Goal: Navigation & Orientation: Go to known website

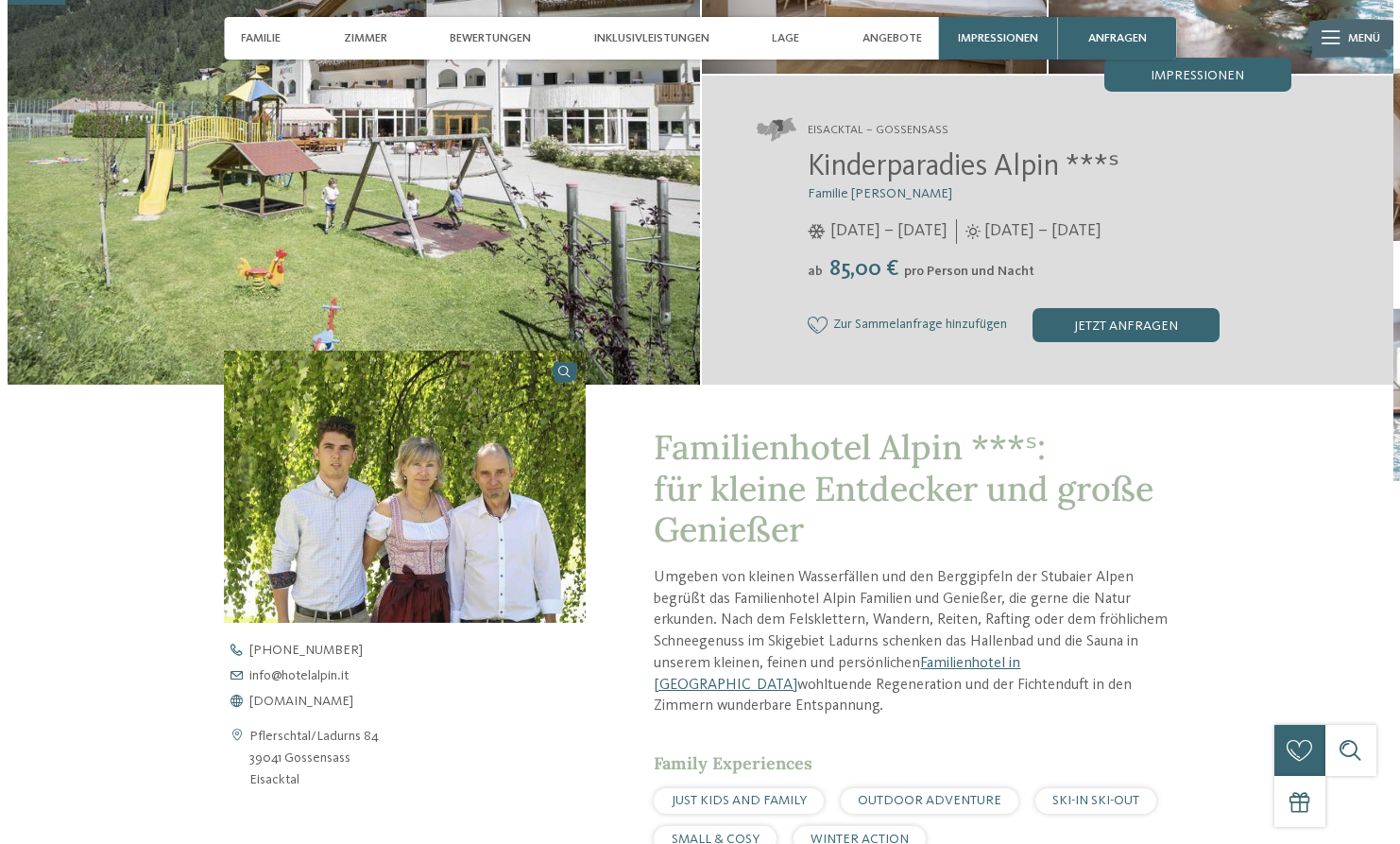
scroll to position [283, 0]
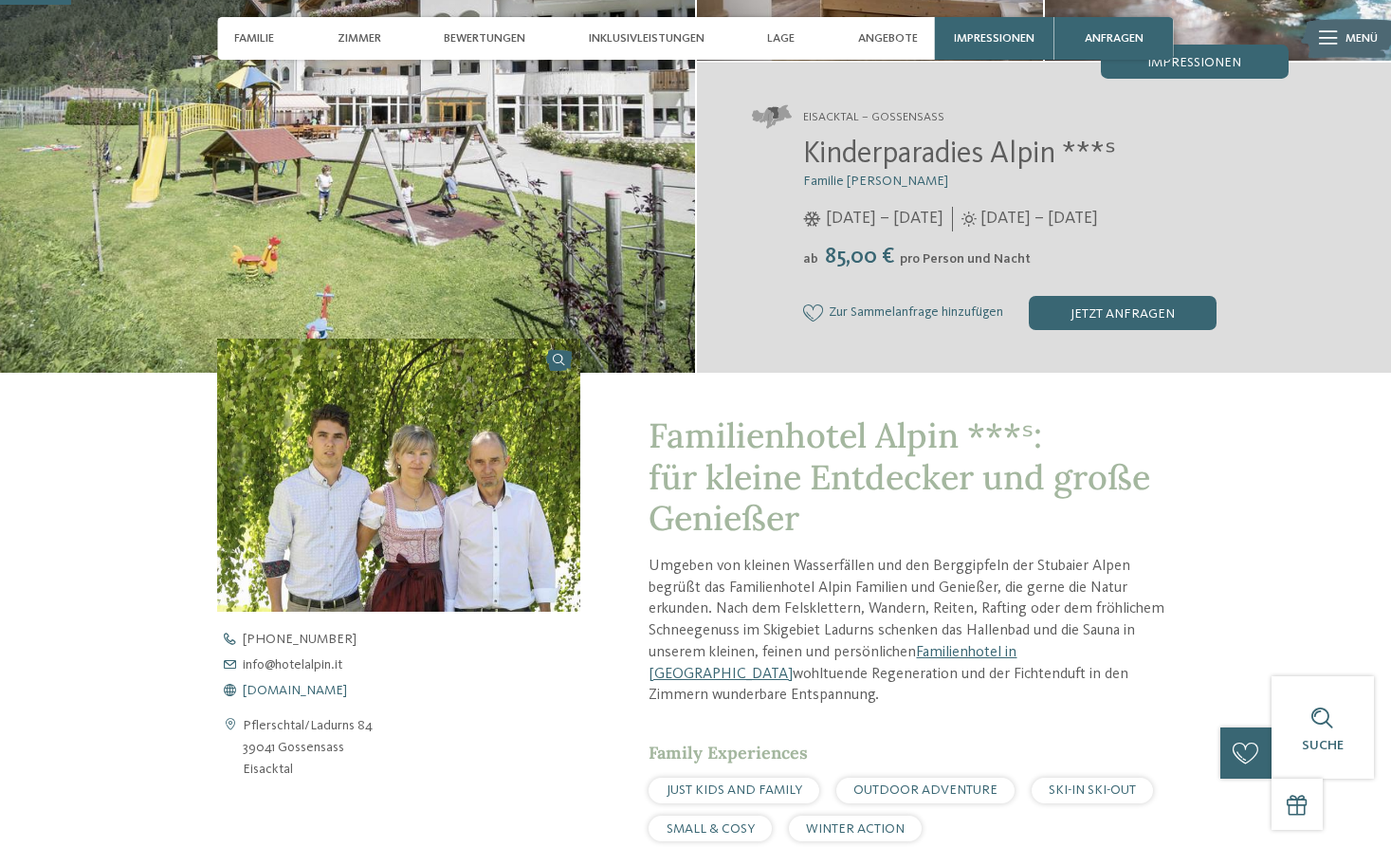
click at [309, 690] on span "[DOMAIN_NAME]" at bounding box center [295, 690] width 104 height 13
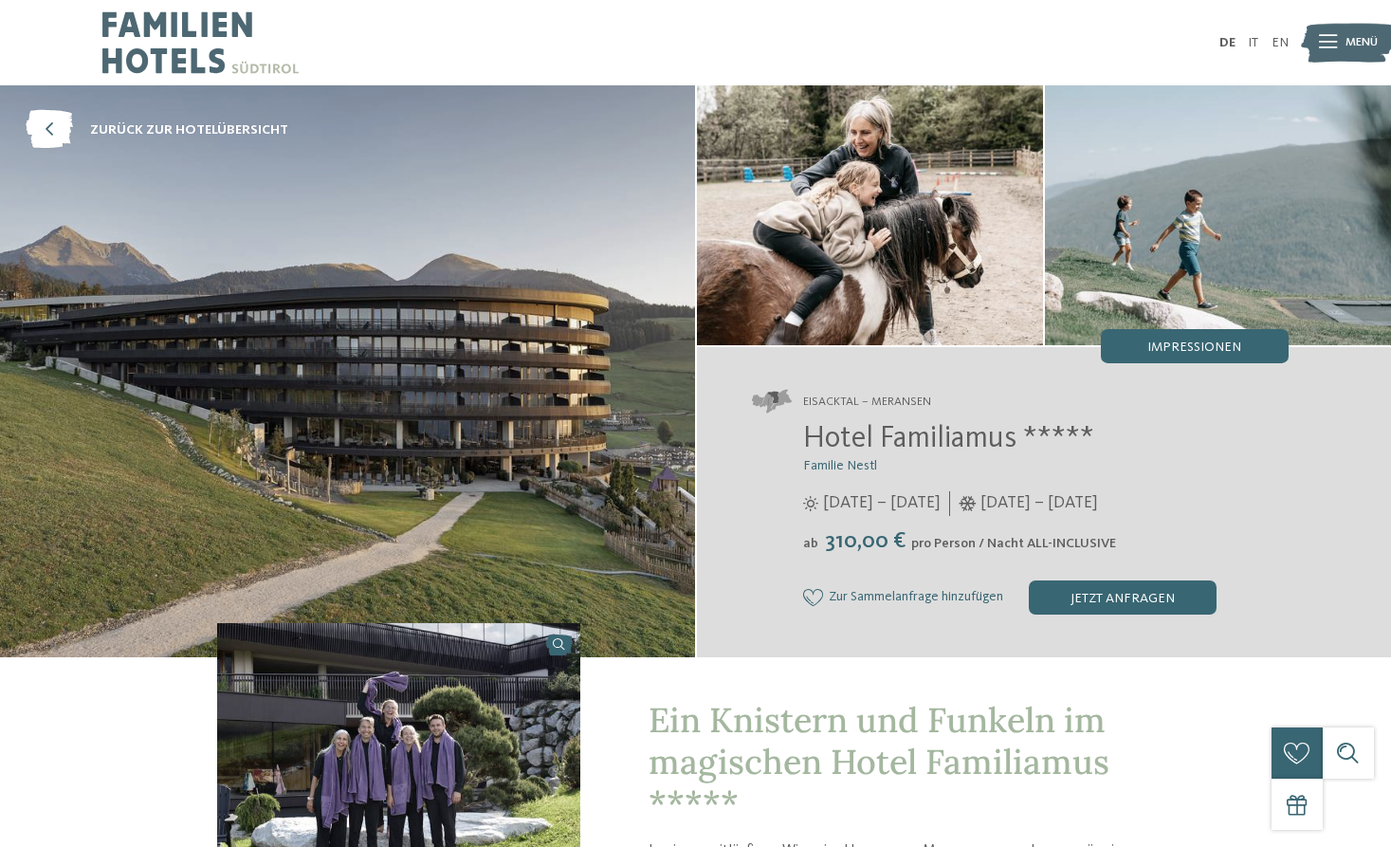
click at [1342, 38] on img at bounding box center [1348, 42] width 94 height 47
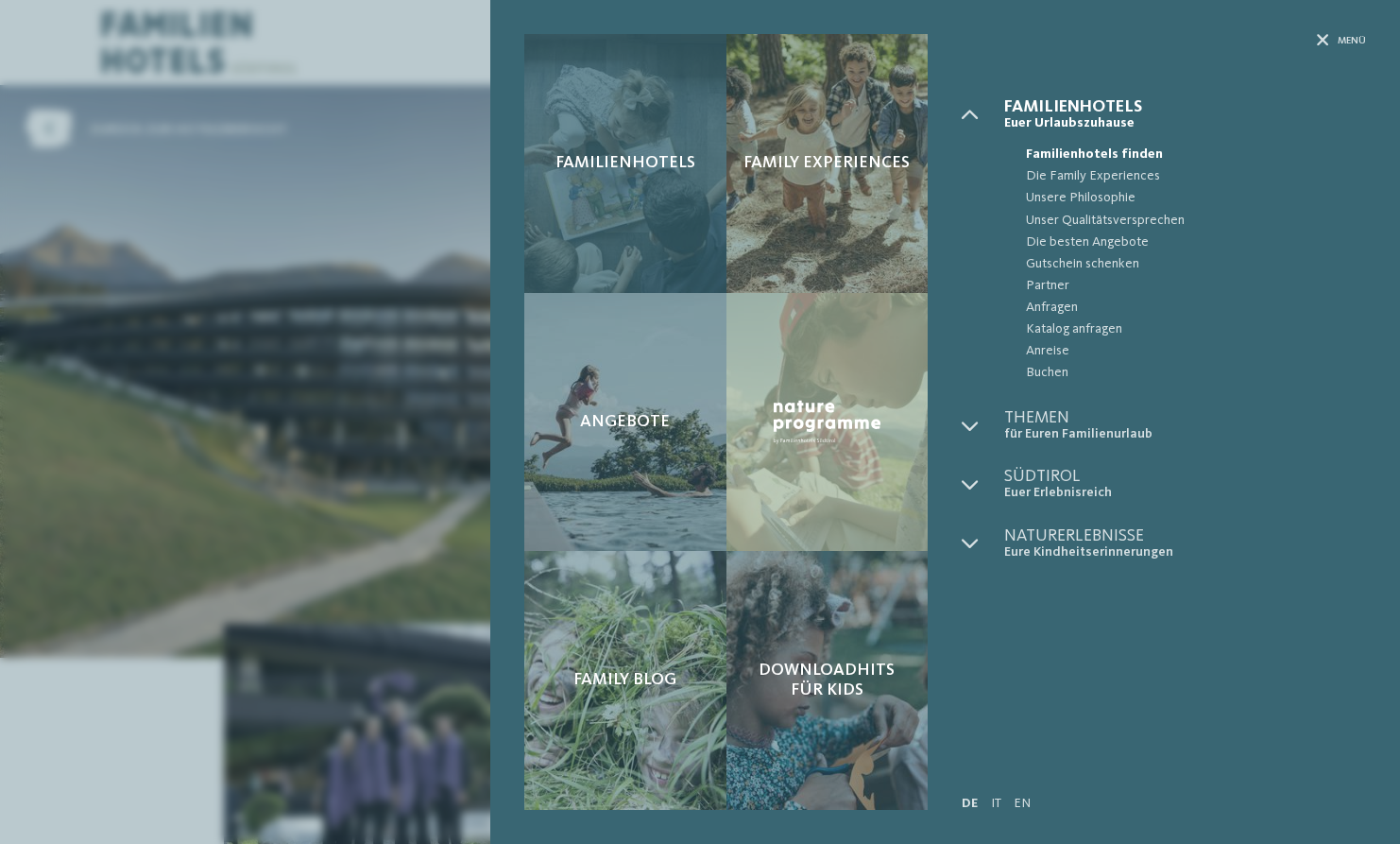
click at [657, 230] on div "Familienhotels" at bounding box center [625, 163] width 202 height 259
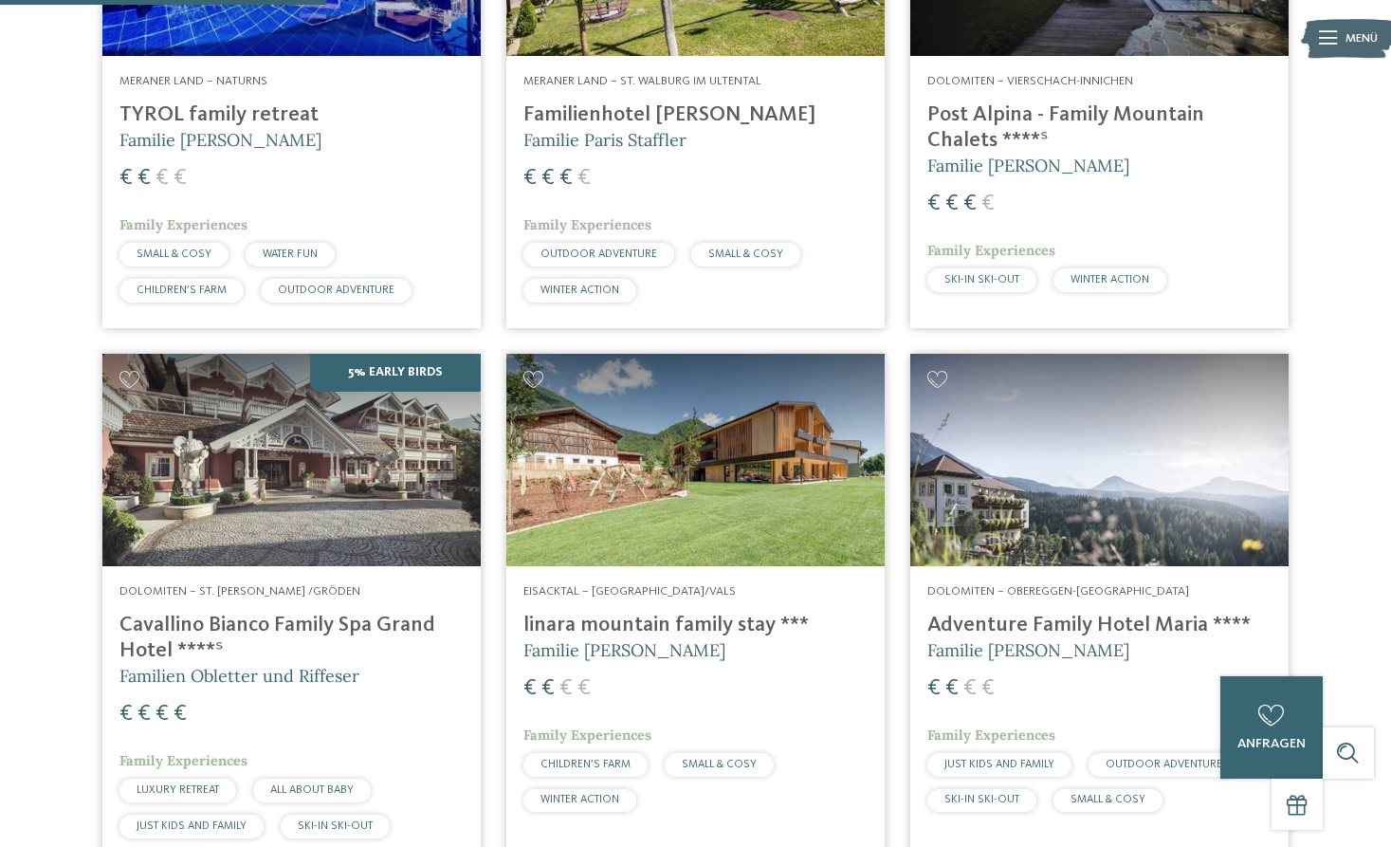
scroll to position [1327, 0]
